Goal: Information Seeking & Learning: Learn about a topic

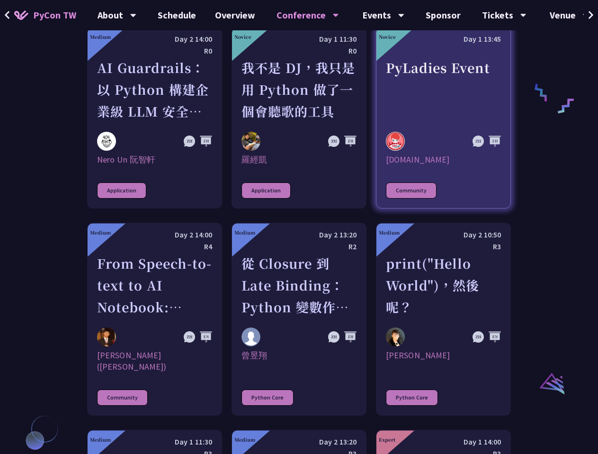
scroll to position [758, 0]
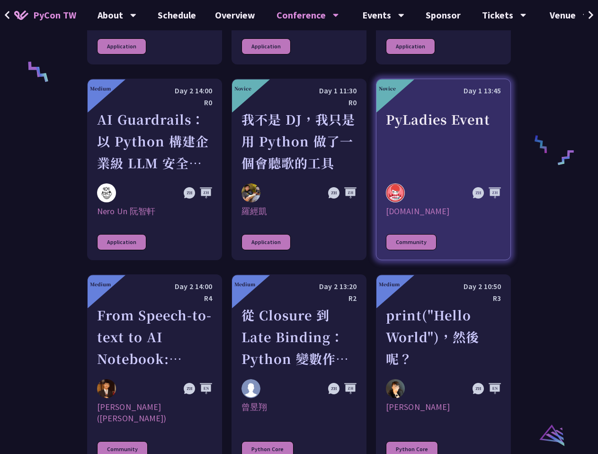
click at [482, 127] on div "PyLadies Event" at bounding box center [443, 140] width 115 height 65
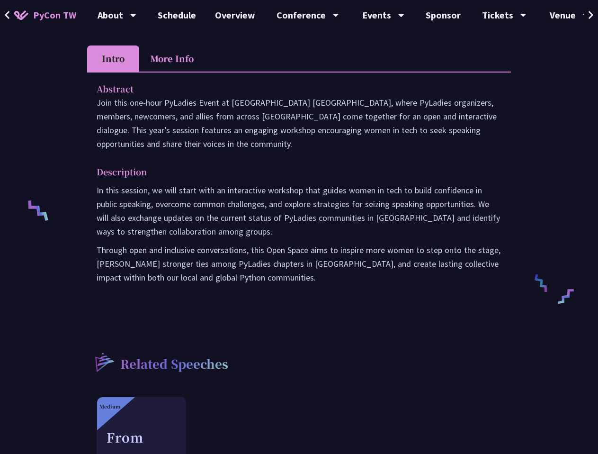
scroll to position [379, 0]
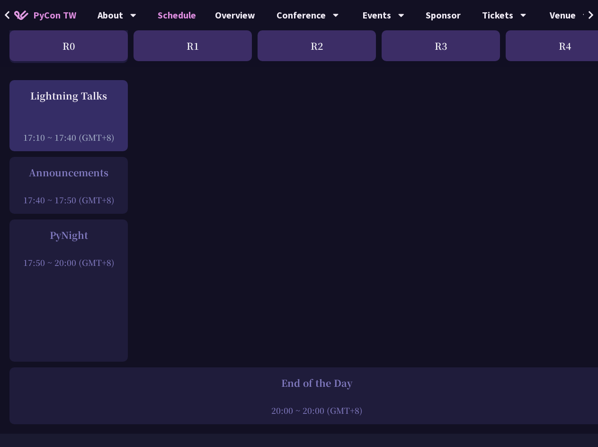
scroll to position [1504, 0]
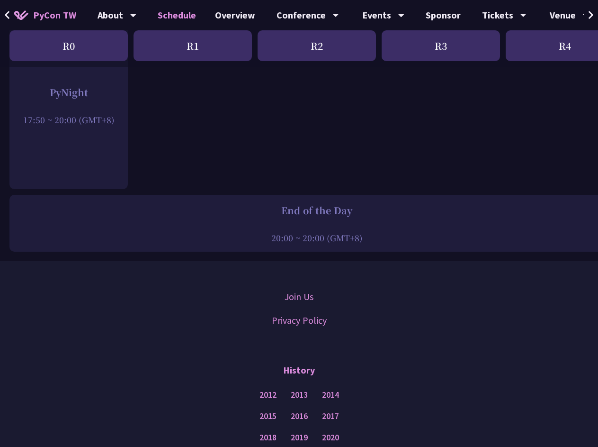
drag, startPoint x: 364, startPoint y: 237, endPoint x: 273, endPoint y: 202, distance: 97.0
click at [273, 202] on div "End of the Day 20:00 ~ 20:00 (GMT+8)" at bounding box center [316, 223] width 615 height 57
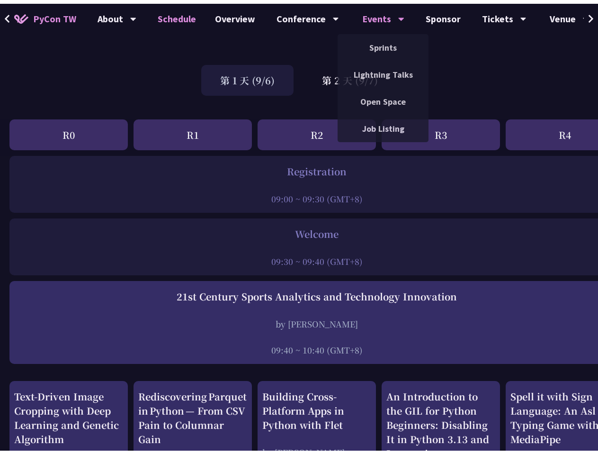
scroll to position [0, 0]
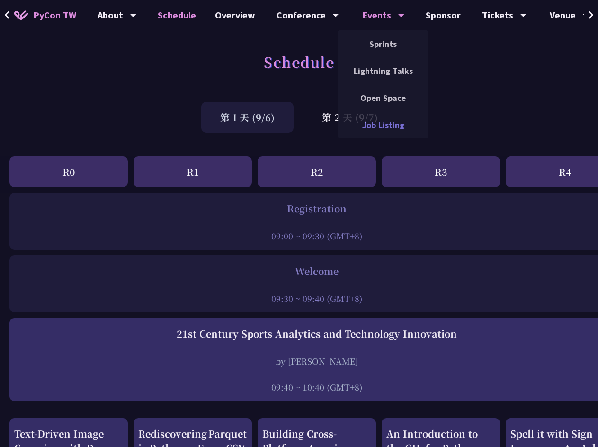
click at [338, 114] on link "Job Listing" at bounding box center [383, 125] width 91 height 22
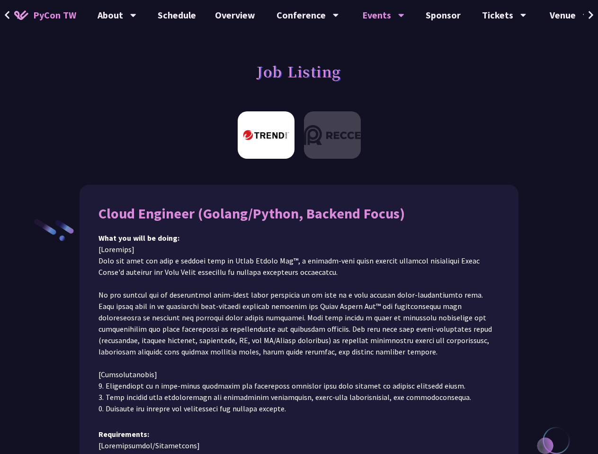
drag, startPoint x: 360, startPoint y: 111, endPoint x: 384, endPoint y: 98, distance: 27.8
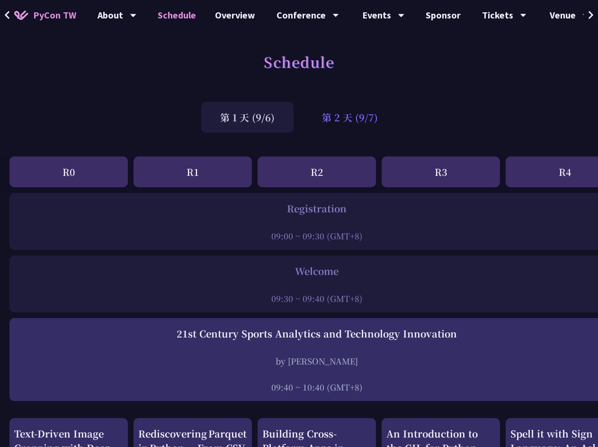
click at [336, 108] on div "第 2 天 (9/7)" at bounding box center [350, 117] width 94 height 31
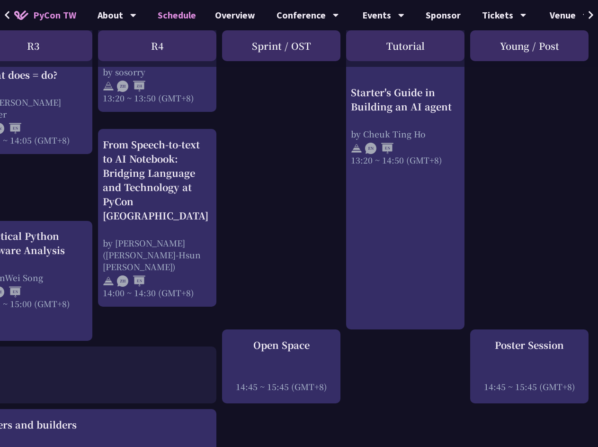
scroll to position [995, 408]
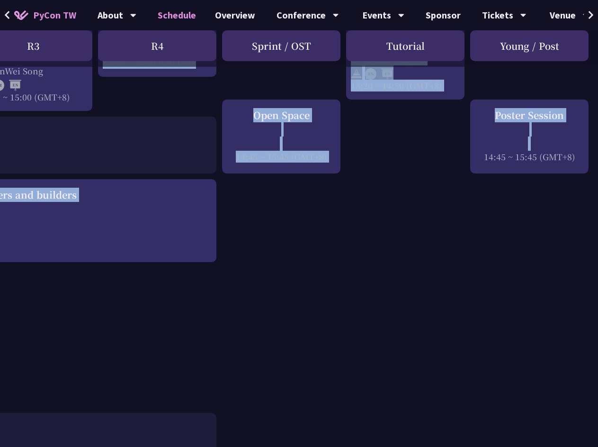
drag, startPoint x: 441, startPoint y: 446, endPoint x: 346, endPoint y: 441, distance: 94.9
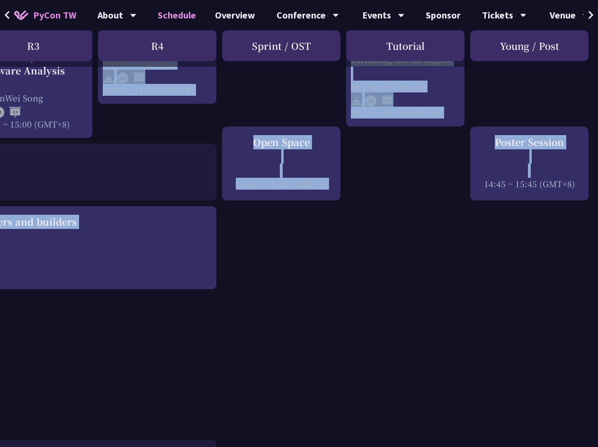
scroll to position [823, 408]
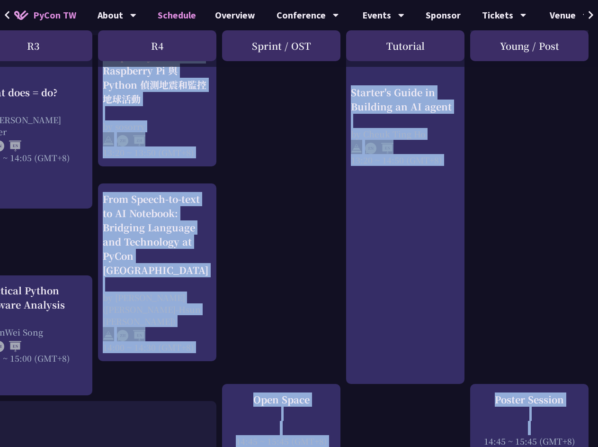
click at [415, 395] on div "print("Hello World")，然後呢？ by [PERSON_NAME] 10:50 ~ 11:35 (GMT+8) What does = do…" at bounding box center [95, 61] width 1006 height 1384
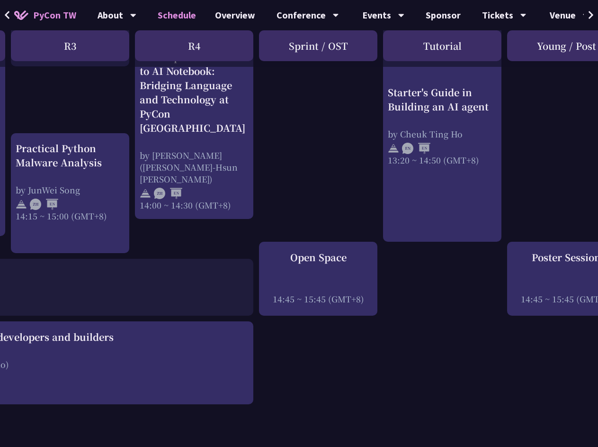
scroll to position [966, 408]
